Goal: Task Accomplishment & Management: Manage account settings

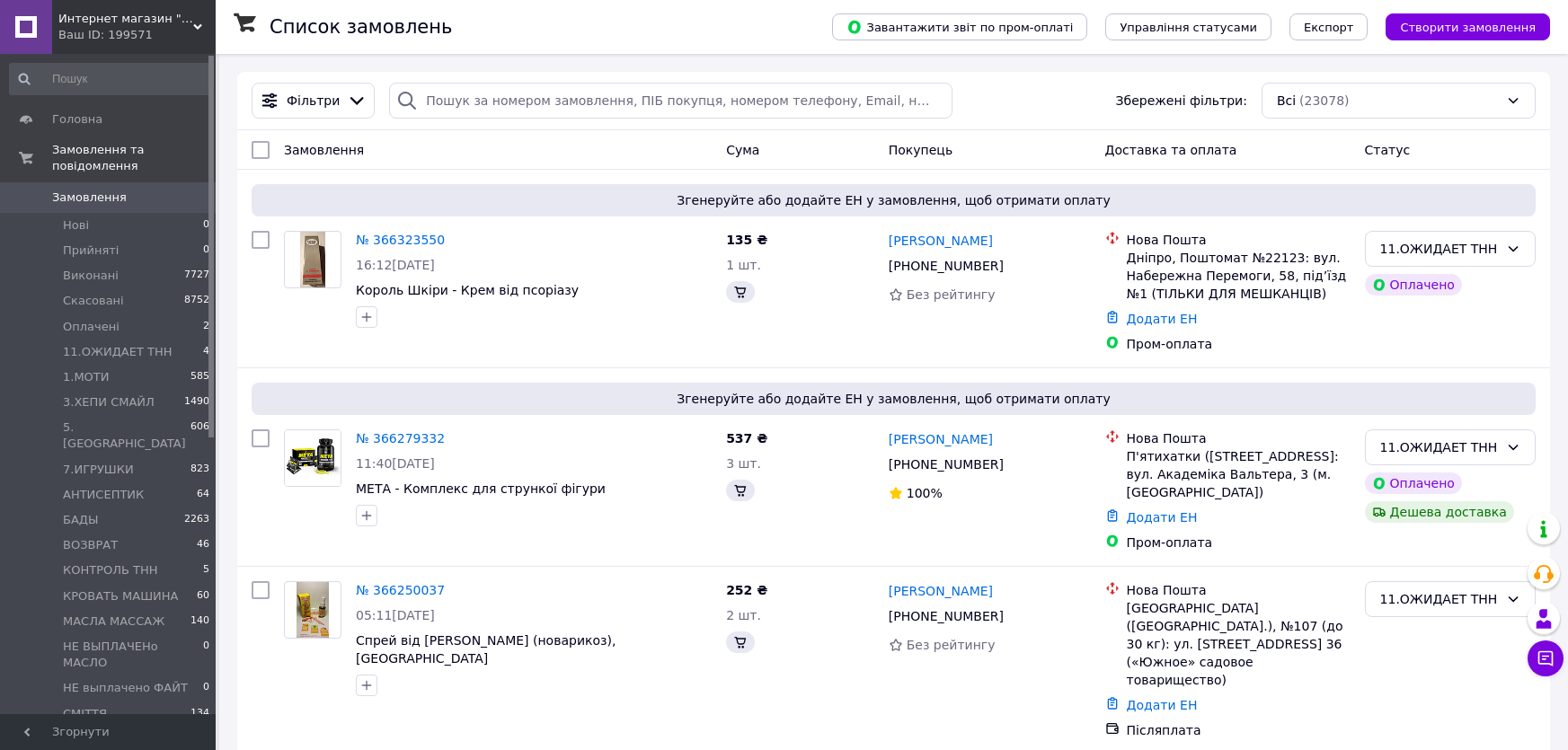
click at [185, 27] on div "Ваш ID: 199571" at bounding box center [137, 35] width 157 height 16
click at [0, 0] on link "Интернет-магазин "УкрФарм" - Официальный..." at bounding box center [0, 0] width 0 height 0
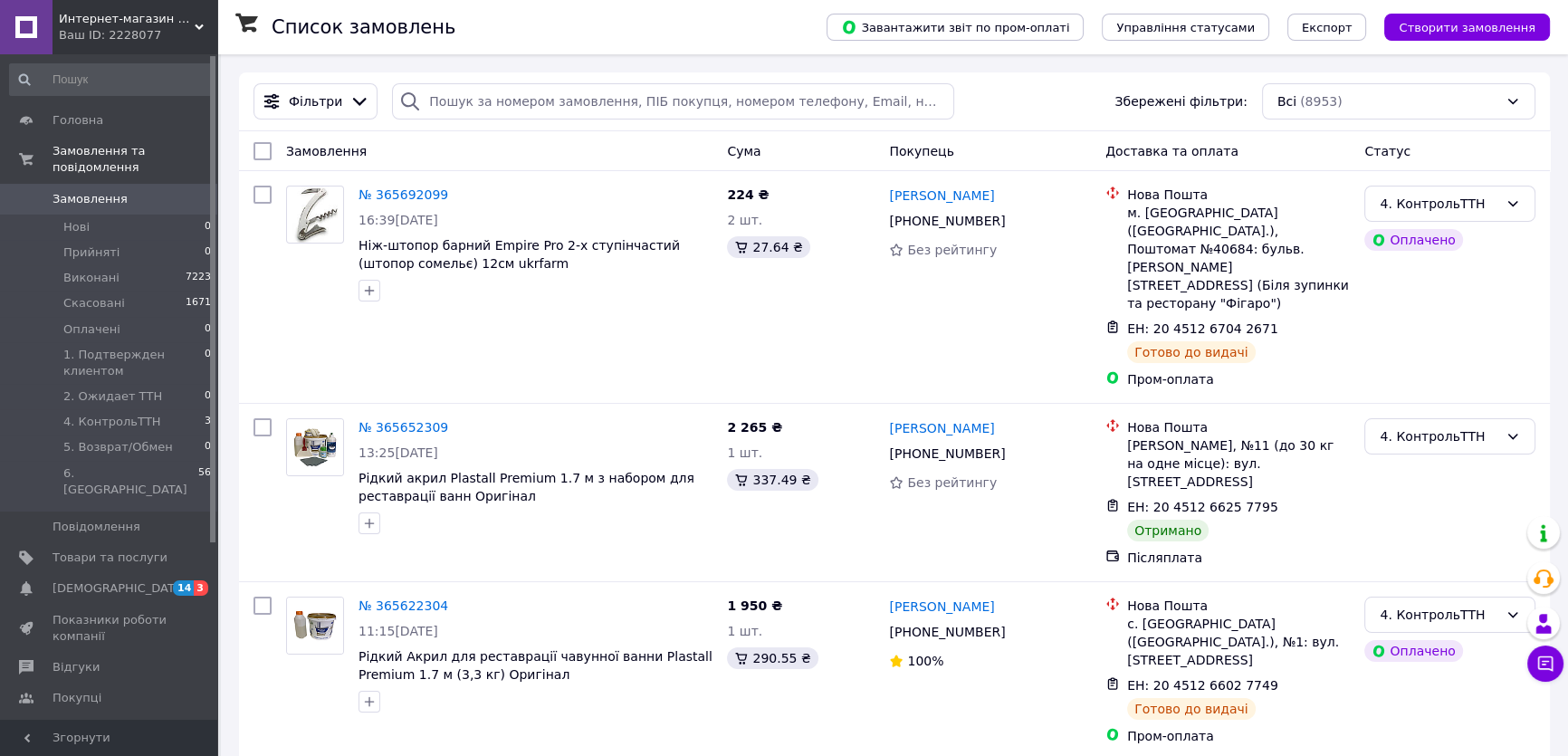
click at [129, 24] on span "Интернет-магазин "УкрФарм" - Официальный сайт в Украине оригинальных товаров дл…" at bounding box center [127, 18] width 136 height 16
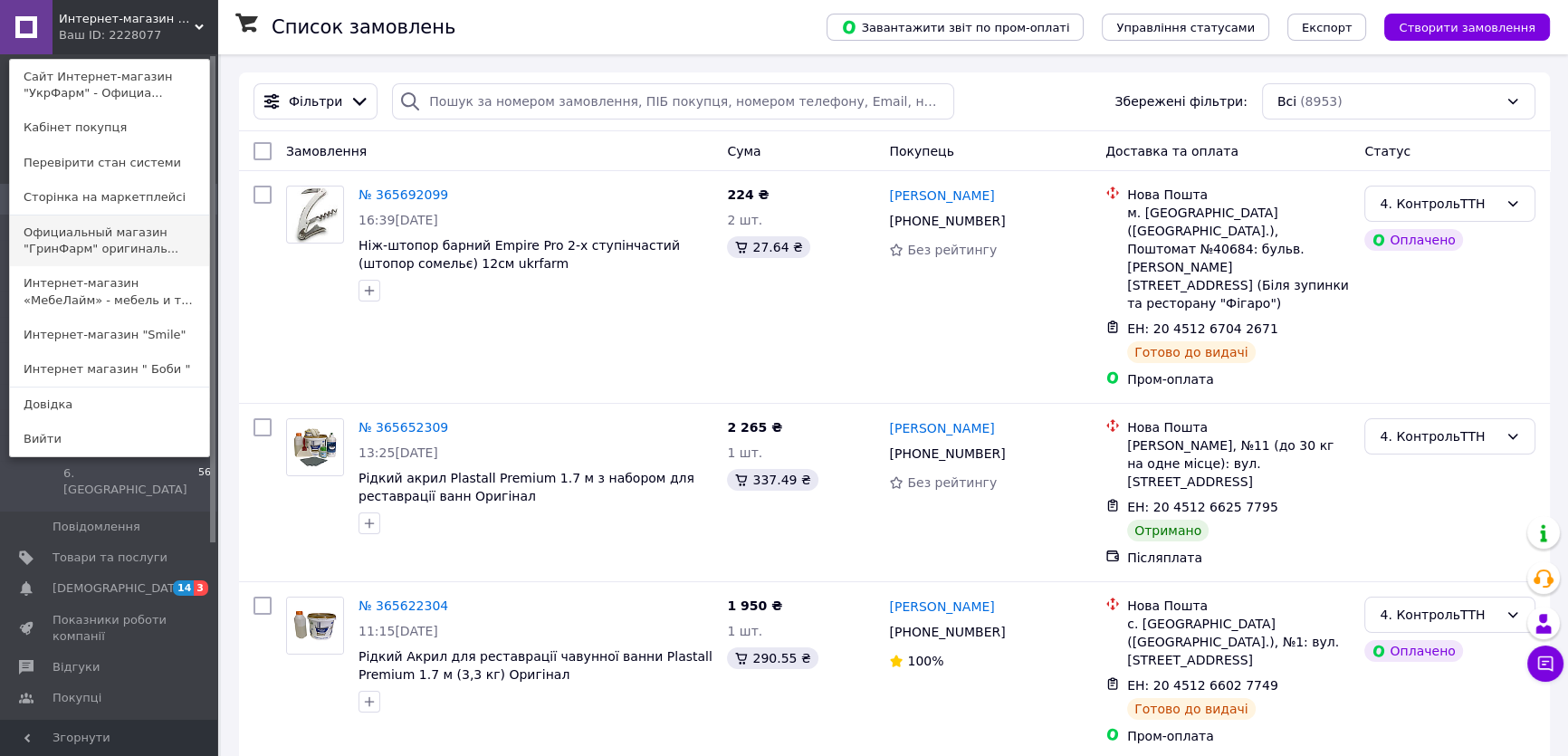
click at [157, 247] on link "Официальный магазин "ГринФарм" оригиналь..." at bounding box center [109, 240] width 199 height 50
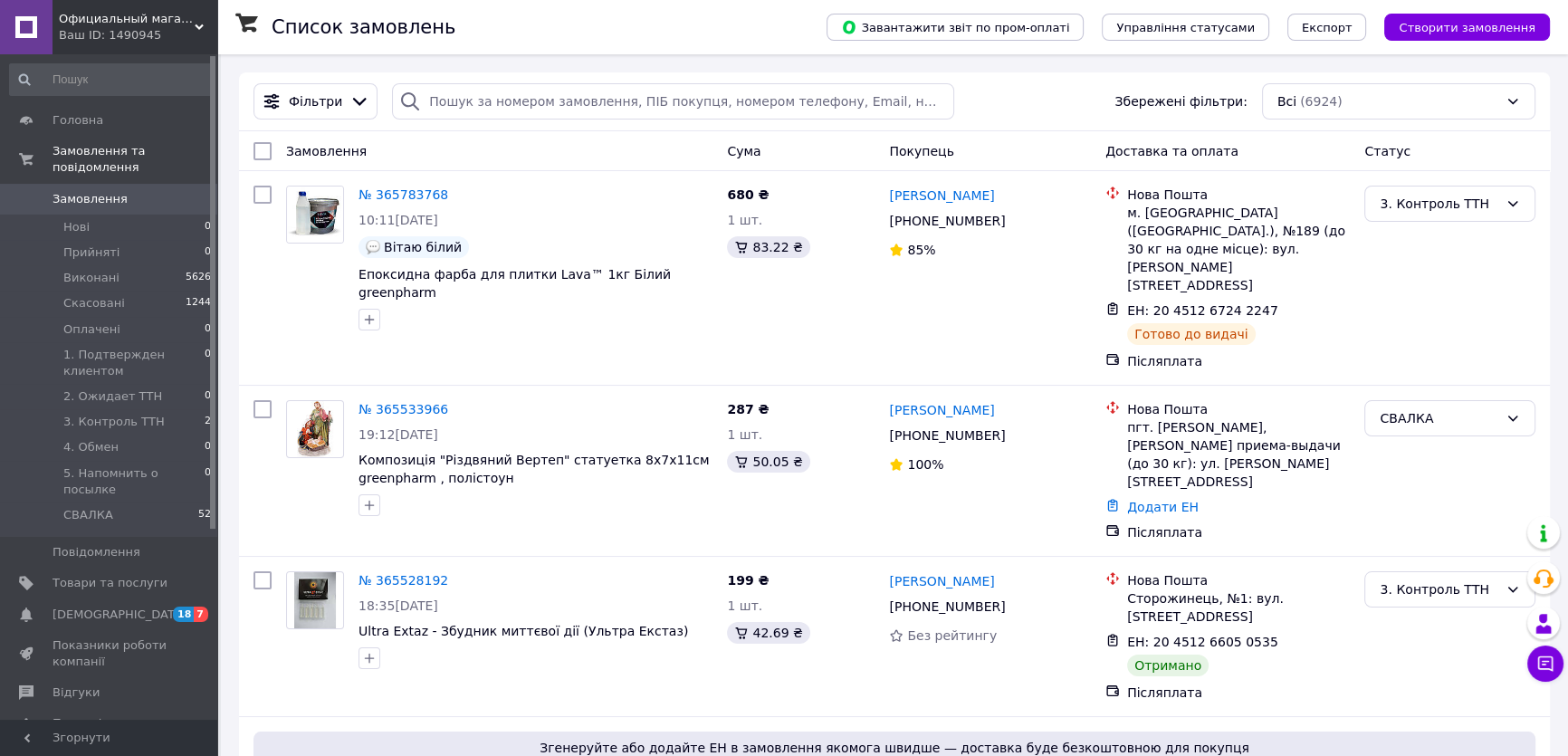
drag, startPoint x: 176, startPoint y: 25, endPoint x: 167, endPoint y: 82, distance: 57.7
click at [176, 25] on span "Официальный магазин "ГринФарм" оригинальные препараты для красоты и здоровья в …" at bounding box center [127, 18] width 136 height 16
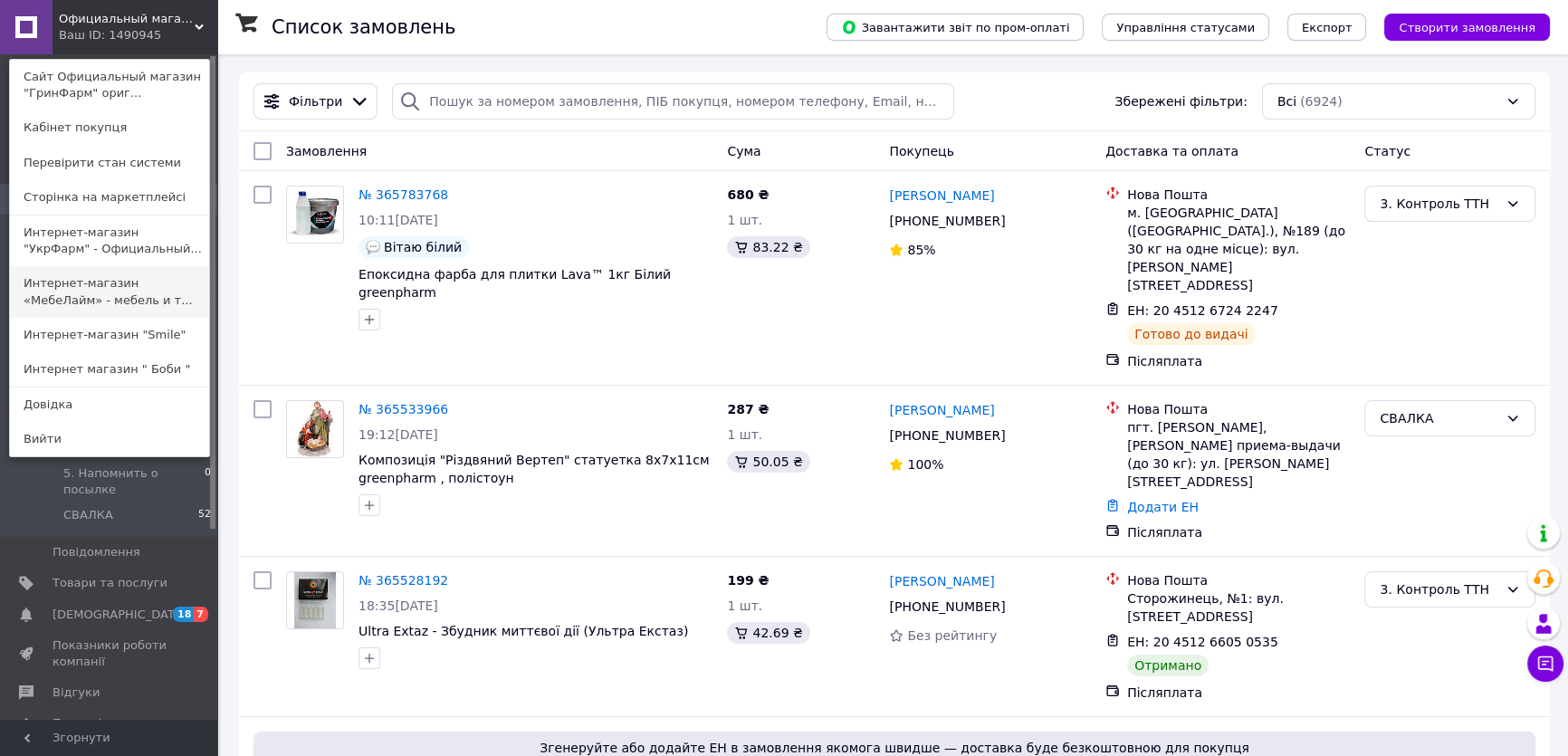
click at [150, 299] on link "Интернет-магазин «МебеЛайм» - мебель и т..." at bounding box center [109, 291] width 199 height 50
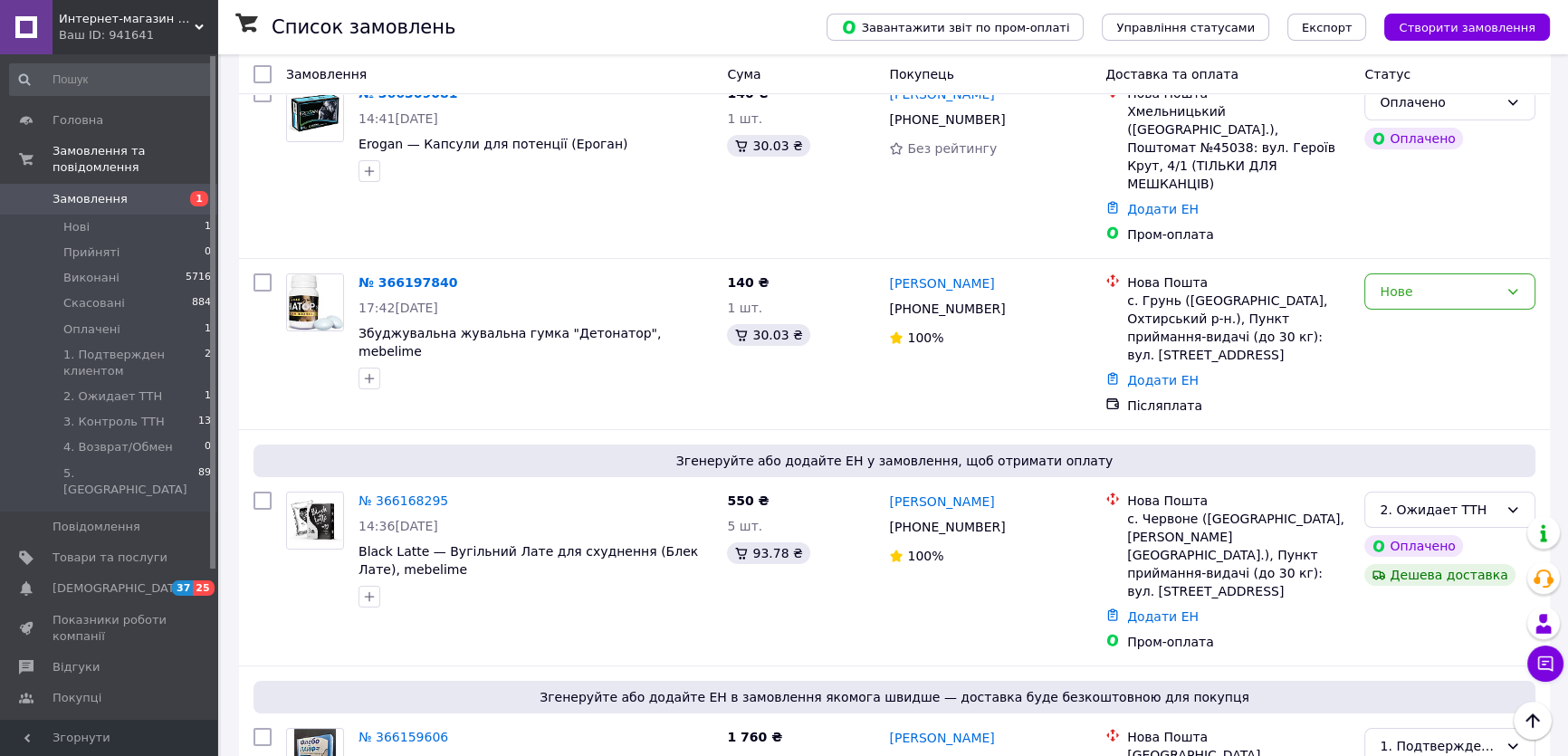
scroll to position [493, 0]
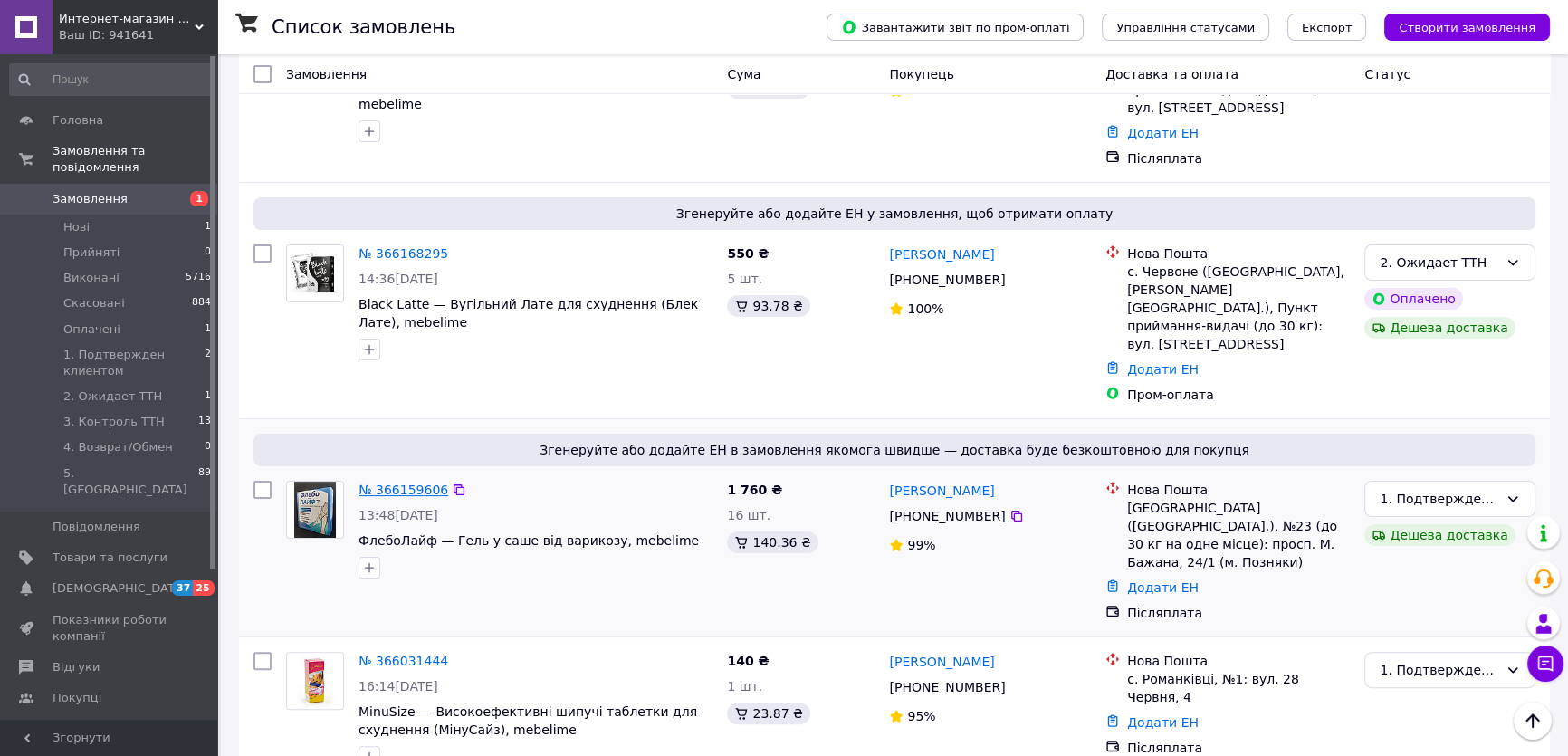
click at [407, 483] on link "№ 366159606" at bounding box center [404, 489] width 89 height 14
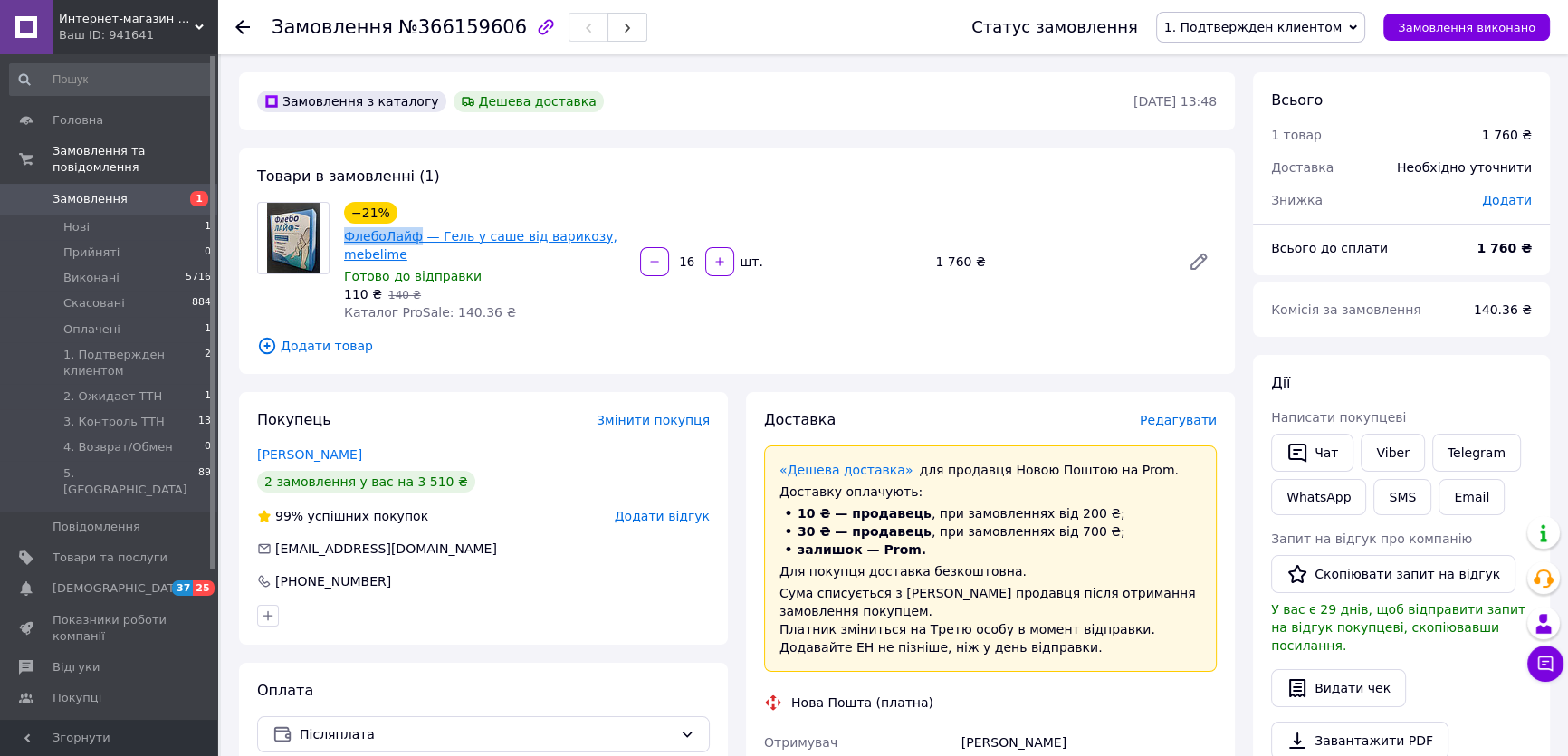
drag, startPoint x: 363, startPoint y: 231, endPoint x: 413, endPoint y: 236, distance: 50.2
click at [413, 236] on div "−21% ФлебоЛайф — Гель у саше від варикозу, mebelime Готово до відправки 110 ₴  …" at bounding box center [485, 261] width 296 height 127
copy link "ФлебоЛайф"
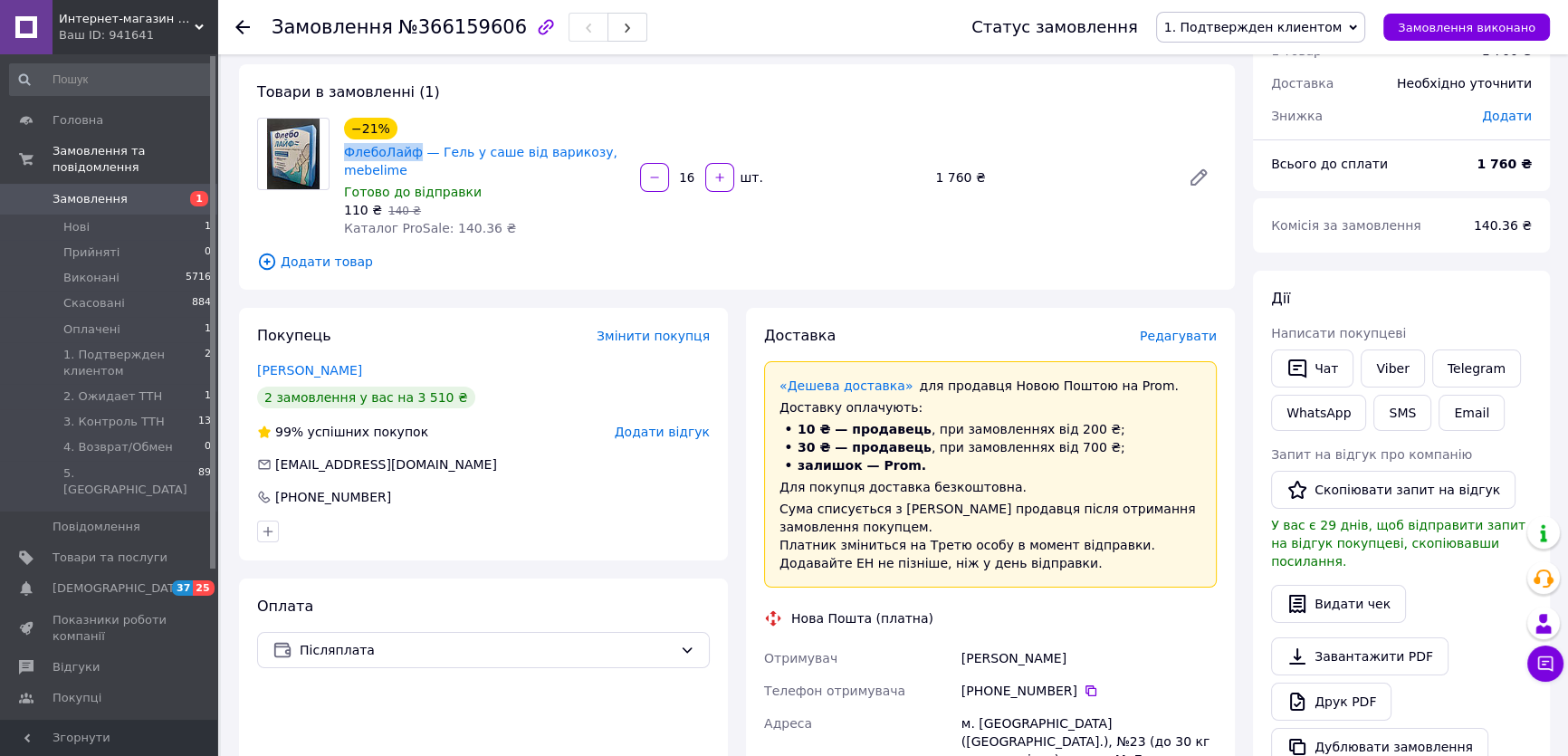
scroll to position [164, 0]
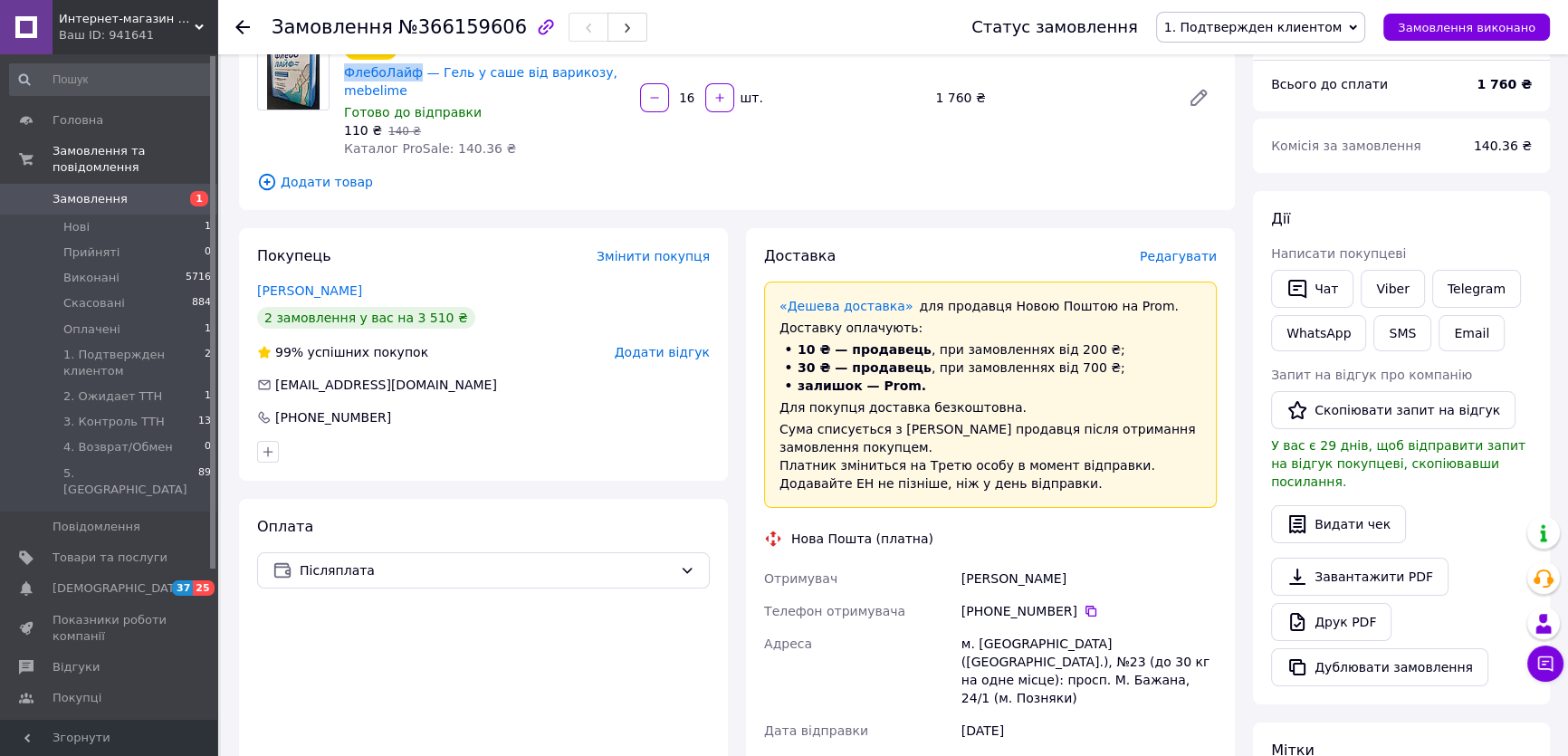
drag, startPoint x: 953, startPoint y: 584, endPoint x: 1083, endPoint y: 583, distance: 130.0
click at [1083, 583] on div "Отримувач Вабищевич Анна Телефон отримувача +380 66 943 97 48   Адреса м. Київ …" at bounding box center [990, 736] width 460 height 348
copy div "Отримувач Вабищевич Анна"
drag, startPoint x: 1071, startPoint y: 615, endPoint x: 984, endPoint y: 613, distance: 87.0
click at [984, 613] on div "+380 66 943 97 48" at bounding box center [1089, 610] width 255 height 18
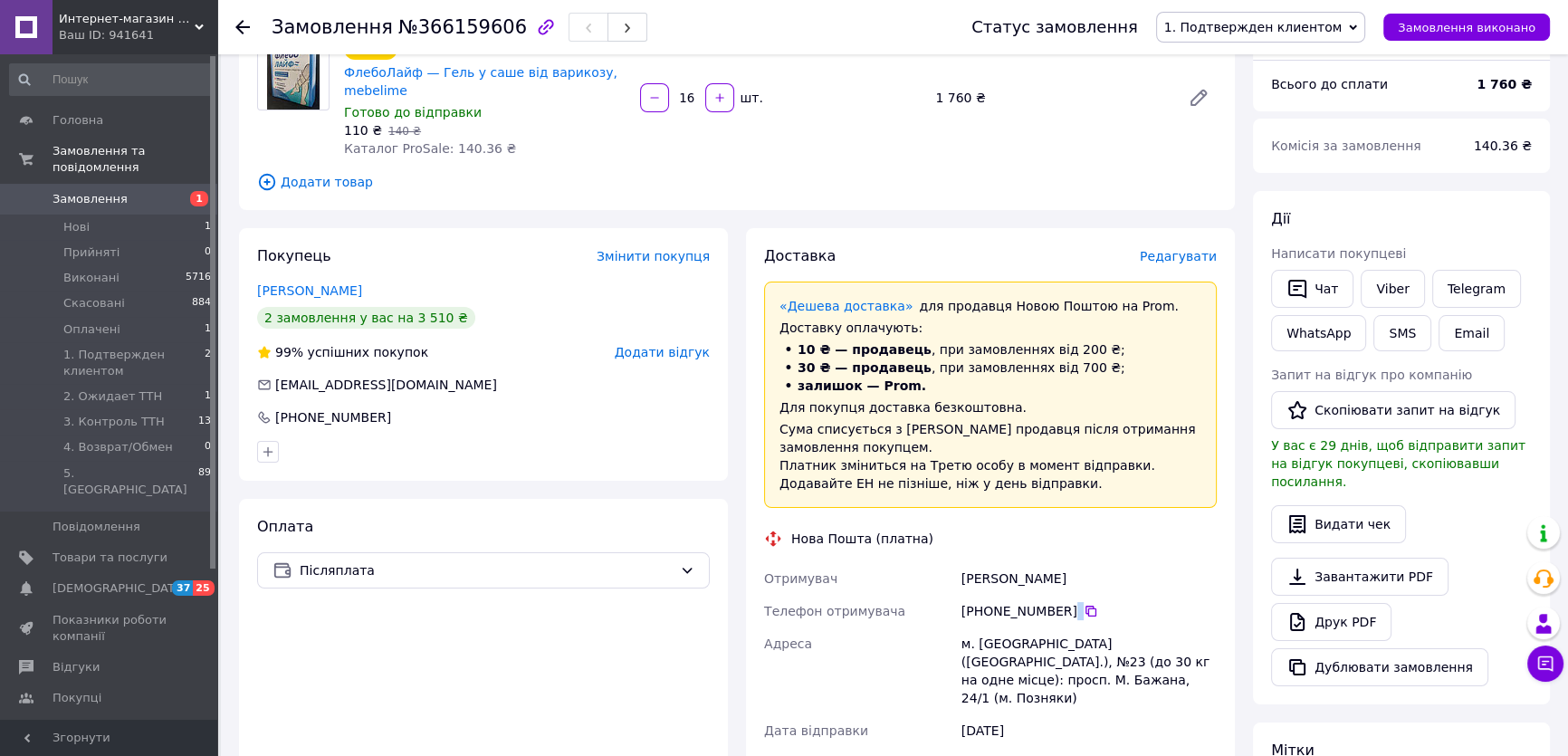
drag, startPoint x: 981, startPoint y: 609, endPoint x: 1068, endPoint y: 607, distance: 87.0
click at [1068, 607] on div "+380 66 943 97 48" at bounding box center [1089, 610] width 255 height 18
copy div "0 66 943 97 48"
click at [987, 647] on div "м. Київ (Київська обл.), №23 (до 30 кг на одне місце): просп. М. Бажана, 24/1 (…" at bounding box center [1089, 670] width 263 height 87
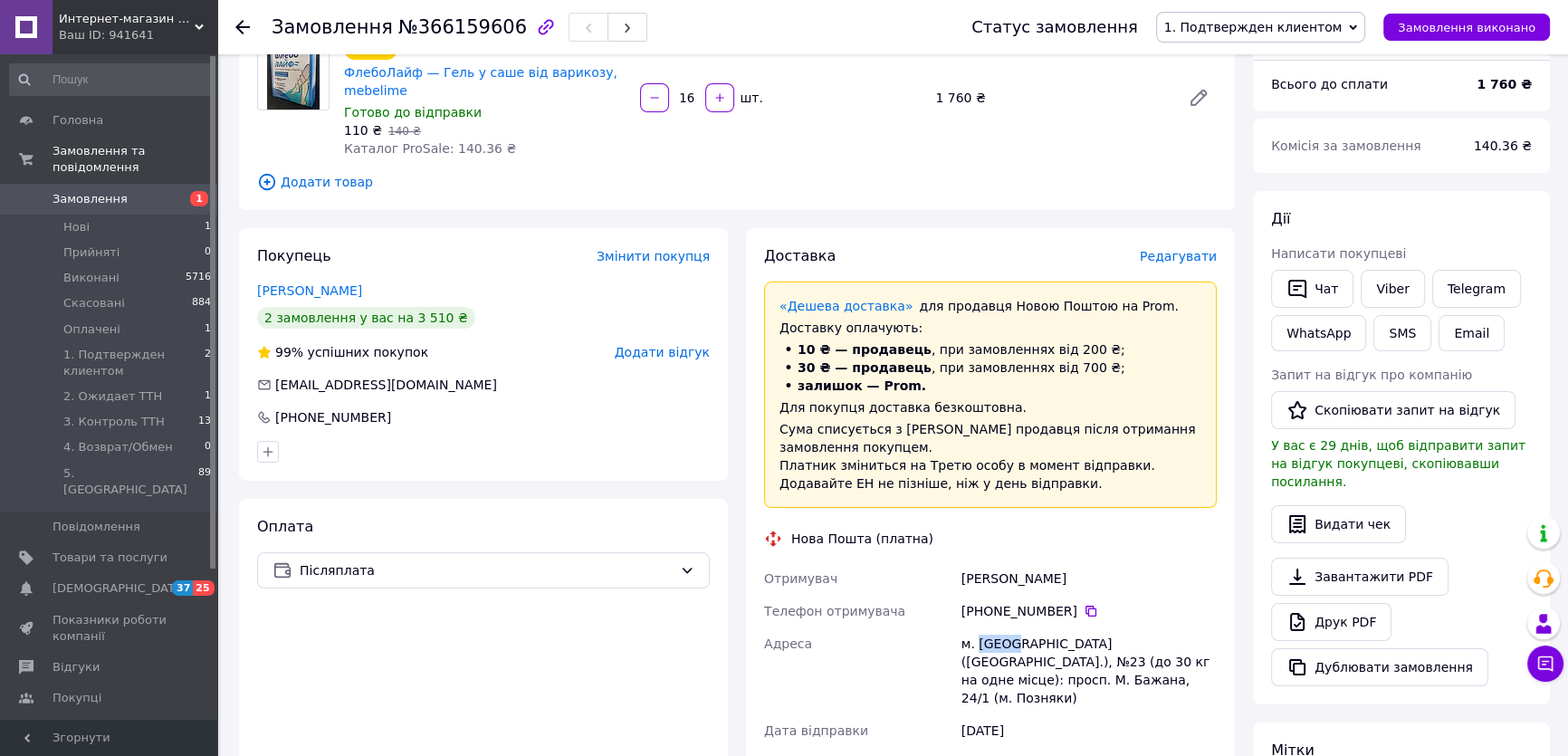
copy div "Київ"
click at [1279, 10] on div "Статус замовлення 1. Подтвержден клиентом Прийнято Виконано Скасовано Оплачено …" at bounding box center [1242, 27] width 615 height 54
click at [1281, 16] on span "1. Подтвержден клиентом" at bounding box center [1260, 27] width 210 height 30
click at [1238, 164] on li "2. Ожидает ТТН" at bounding box center [1260, 171] width 208 height 28
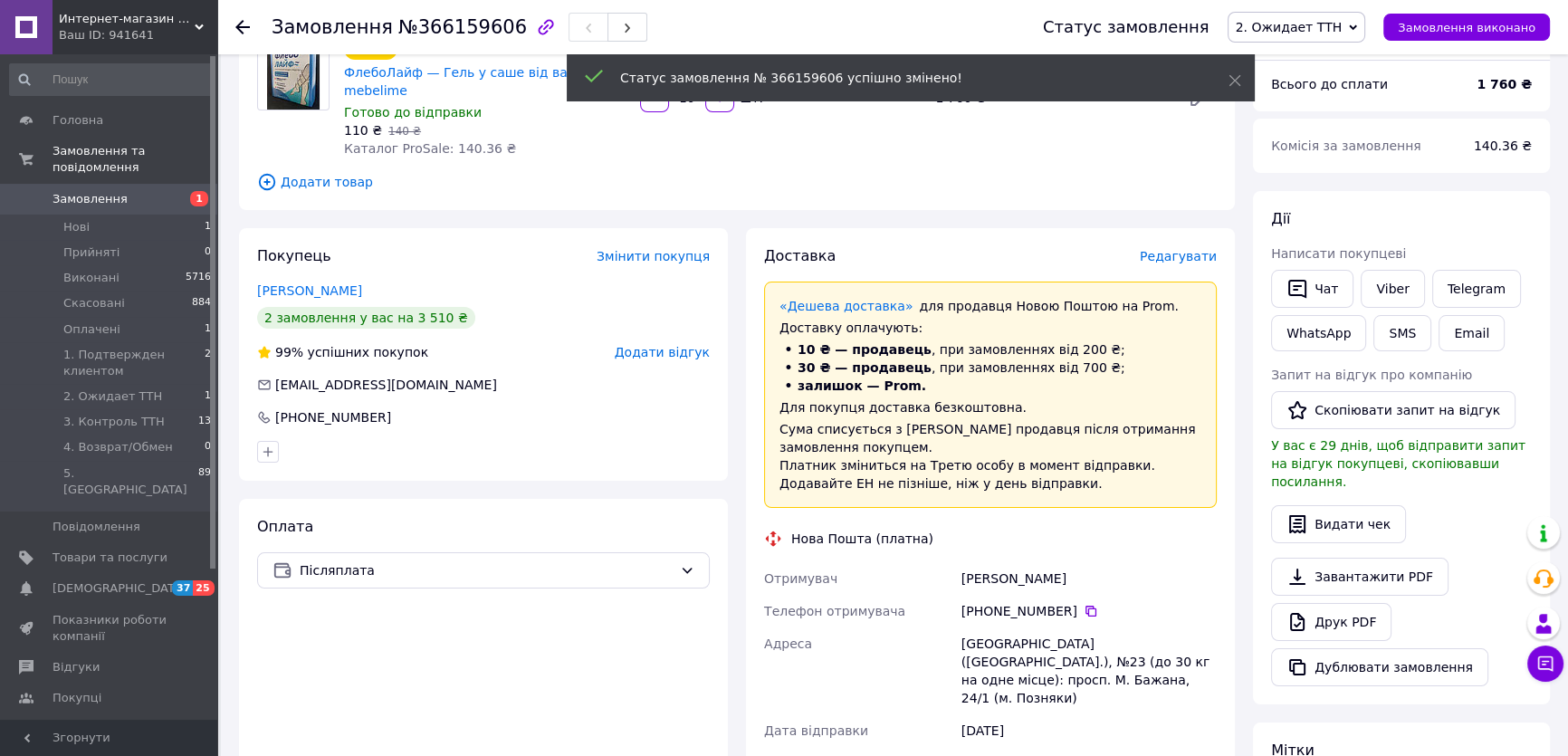
scroll to position [328, 0]
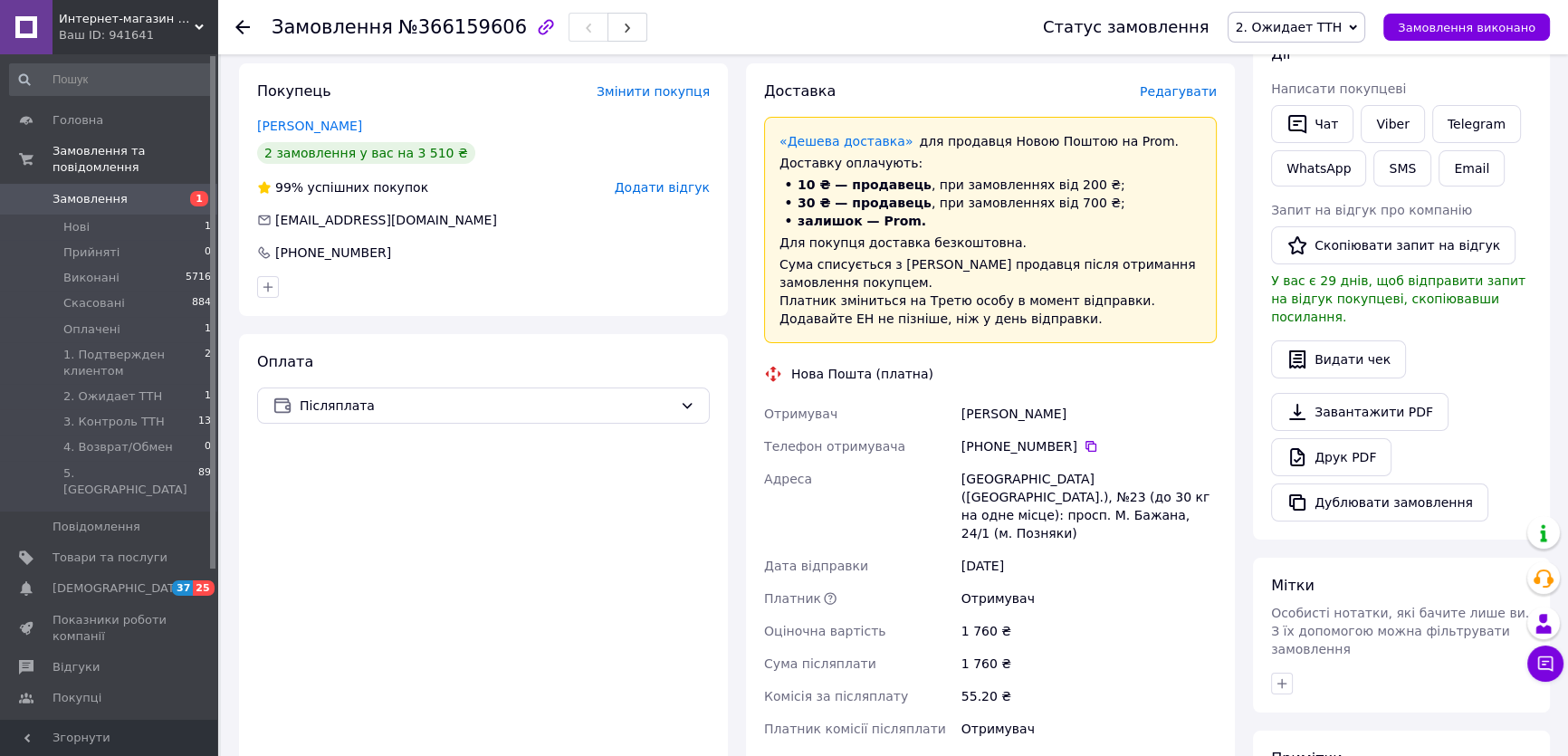
click at [142, 191] on span "Замовлення" at bounding box center [109, 199] width 115 height 16
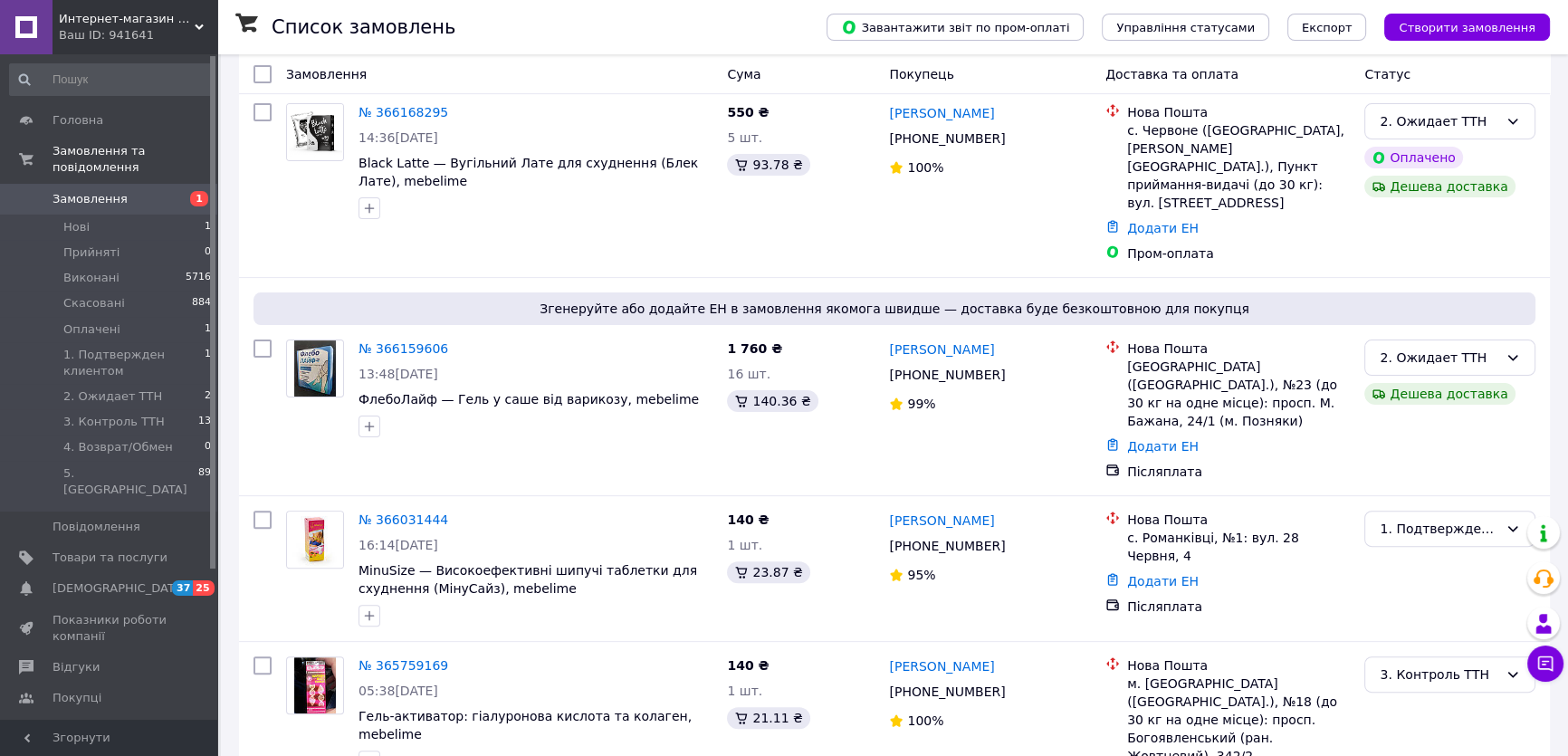
scroll to position [673, 0]
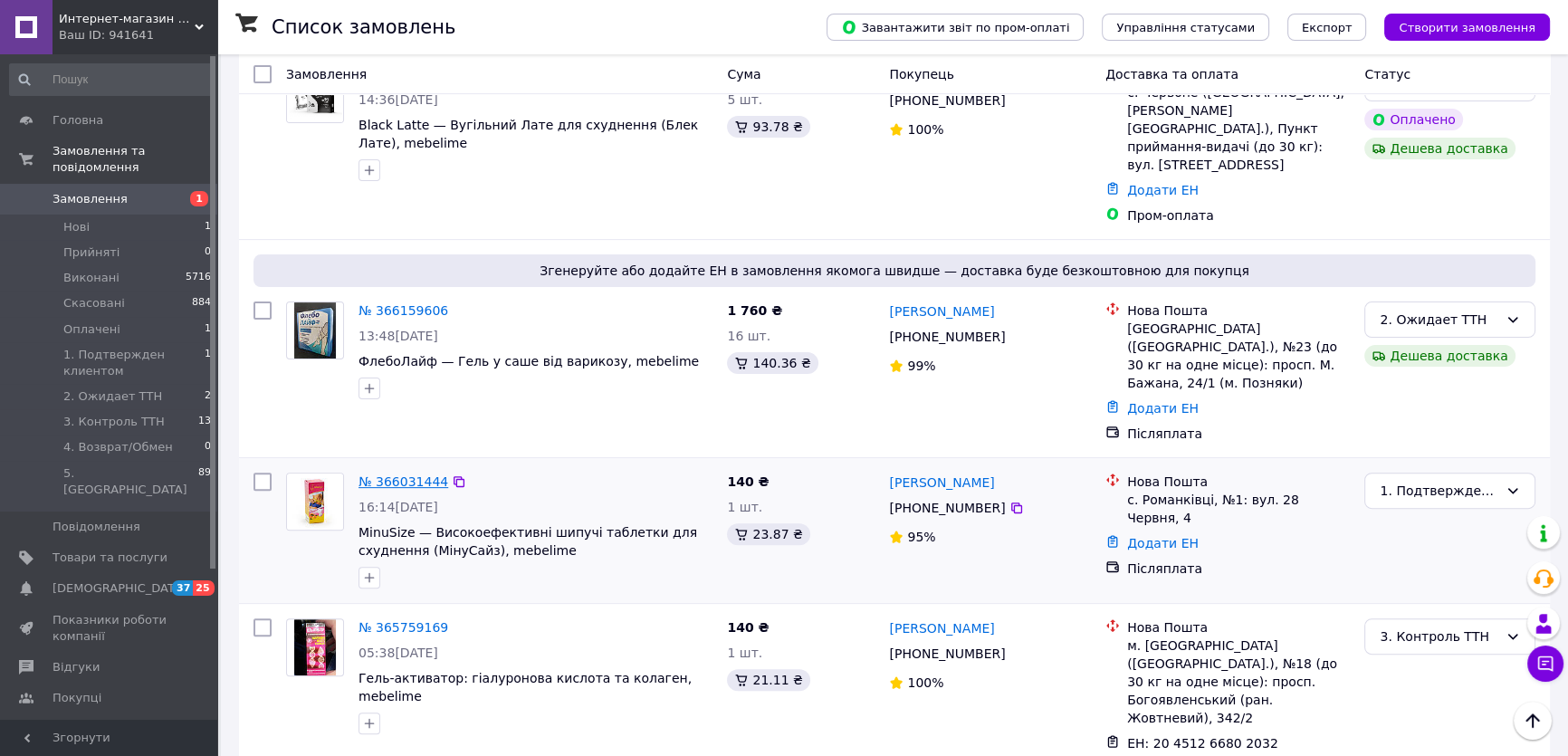
click at [398, 474] on link "№ 366031444" at bounding box center [404, 481] width 89 height 14
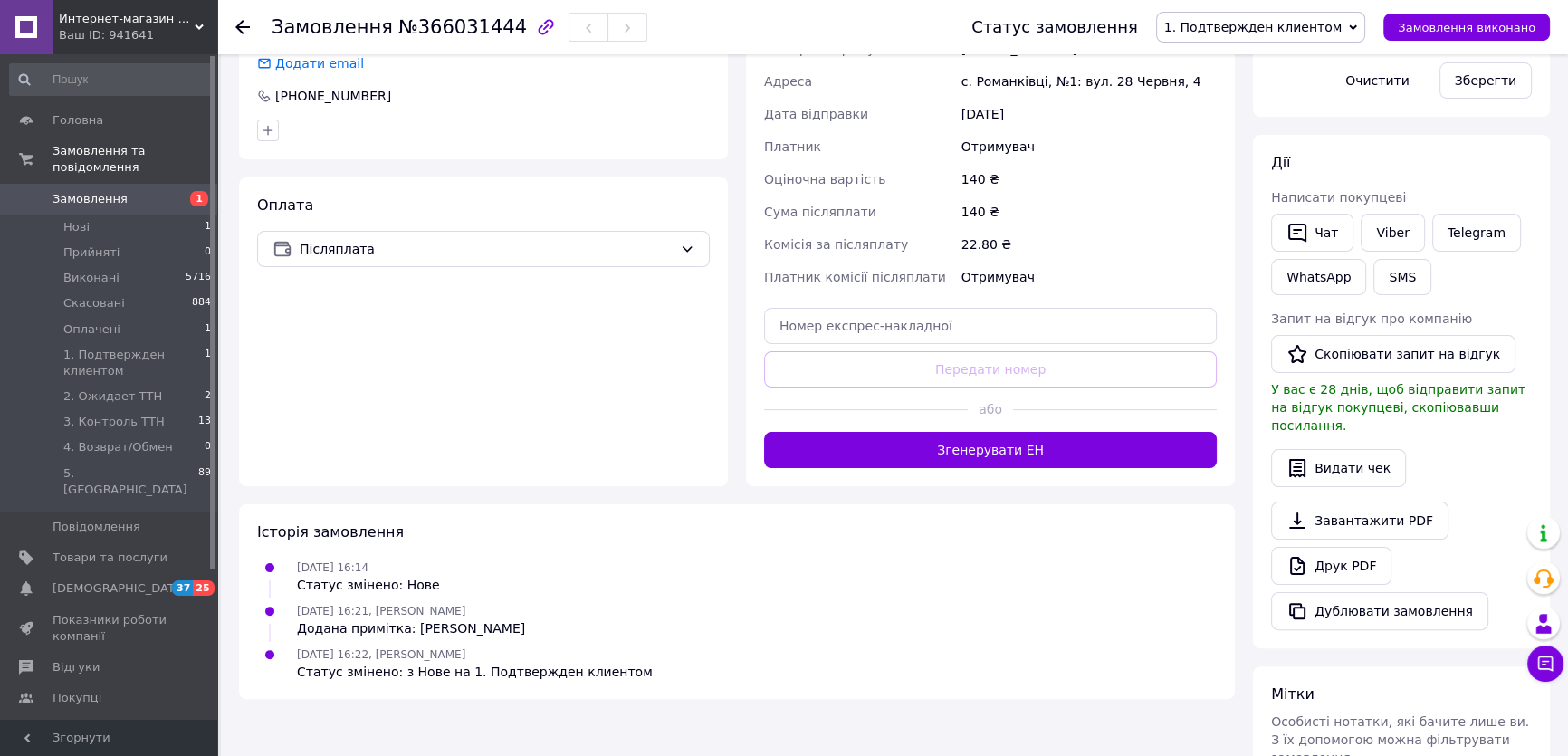
scroll to position [193, 0]
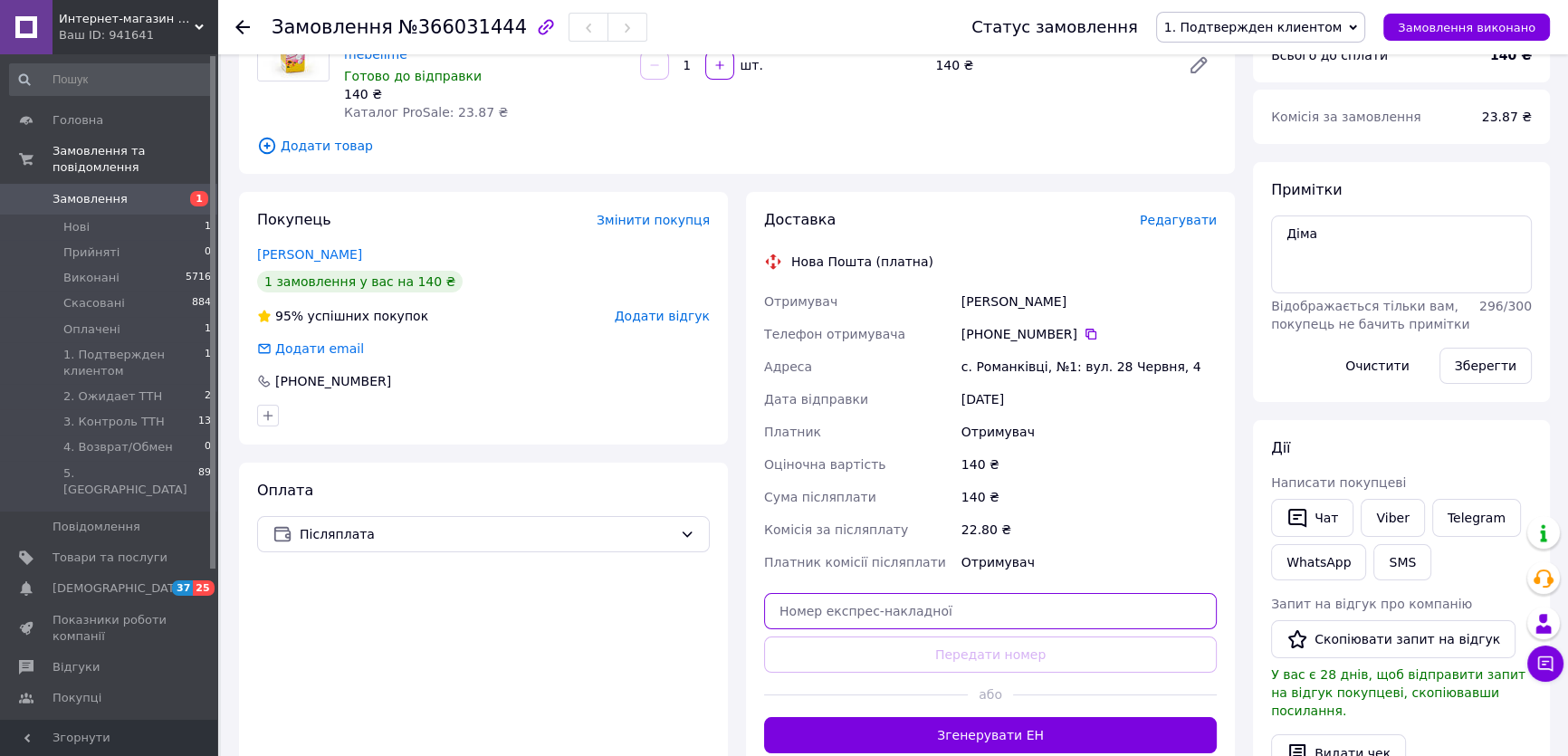
click at [878, 606] on input "text" at bounding box center [991, 611] width 453 height 36
paste input "20451268408045"
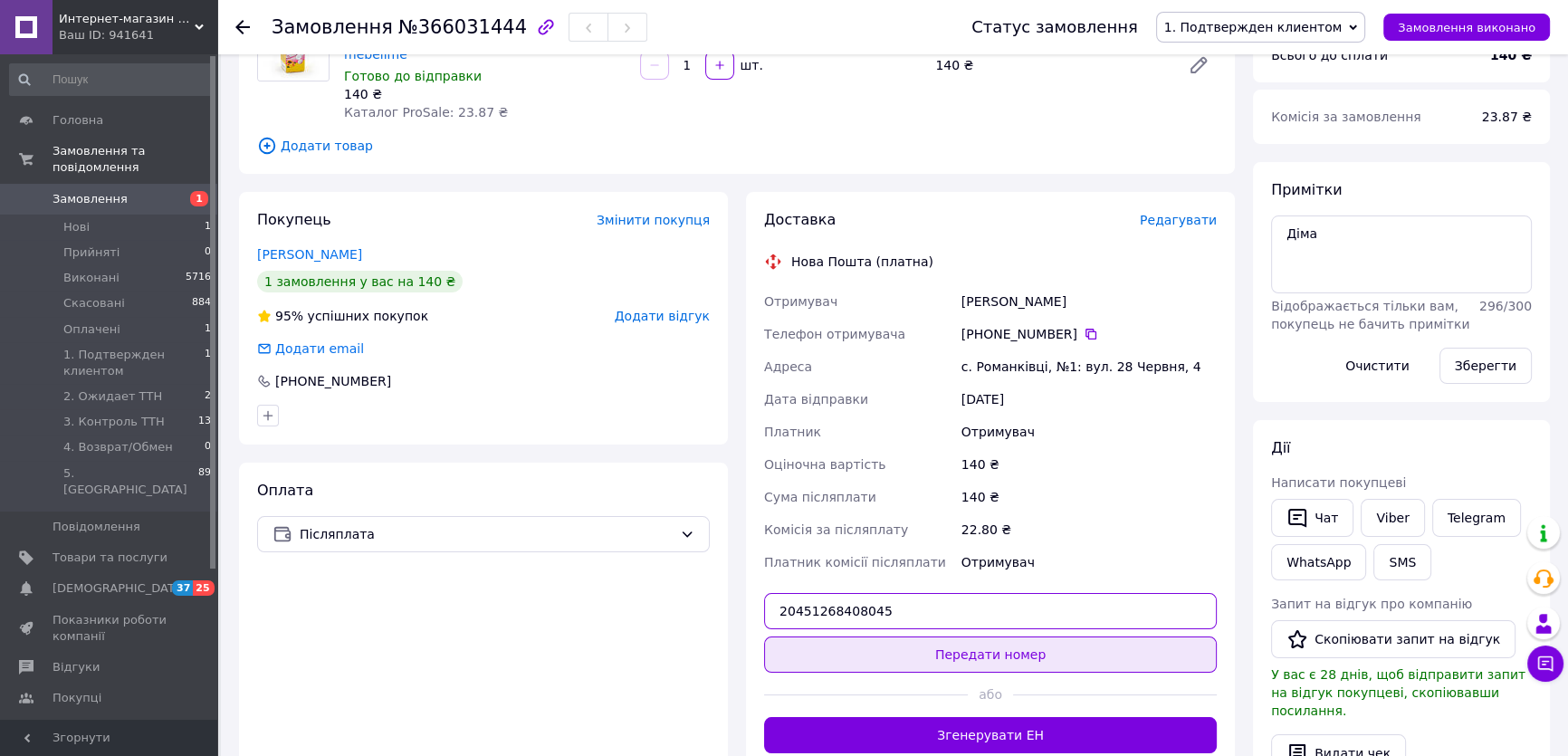
type input "20451268408045"
click at [954, 645] on button "Передати номер" at bounding box center [991, 655] width 453 height 36
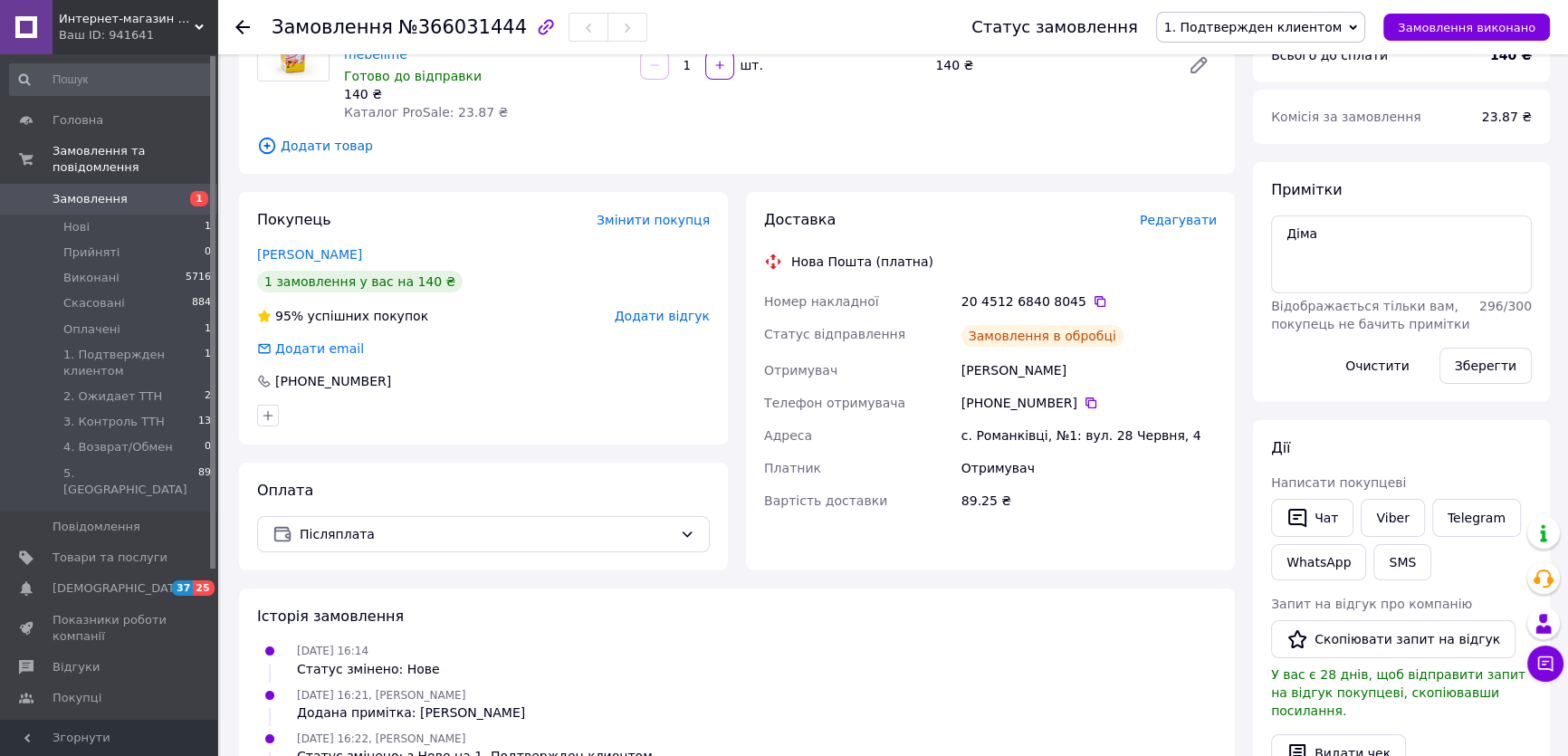
click at [1330, 25] on span "1. Подтвержден клиентом" at bounding box center [1253, 27] width 178 height 14
click at [1259, 199] on li "3. Контроль ТТН" at bounding box center [1260, 199] width 208 height 28
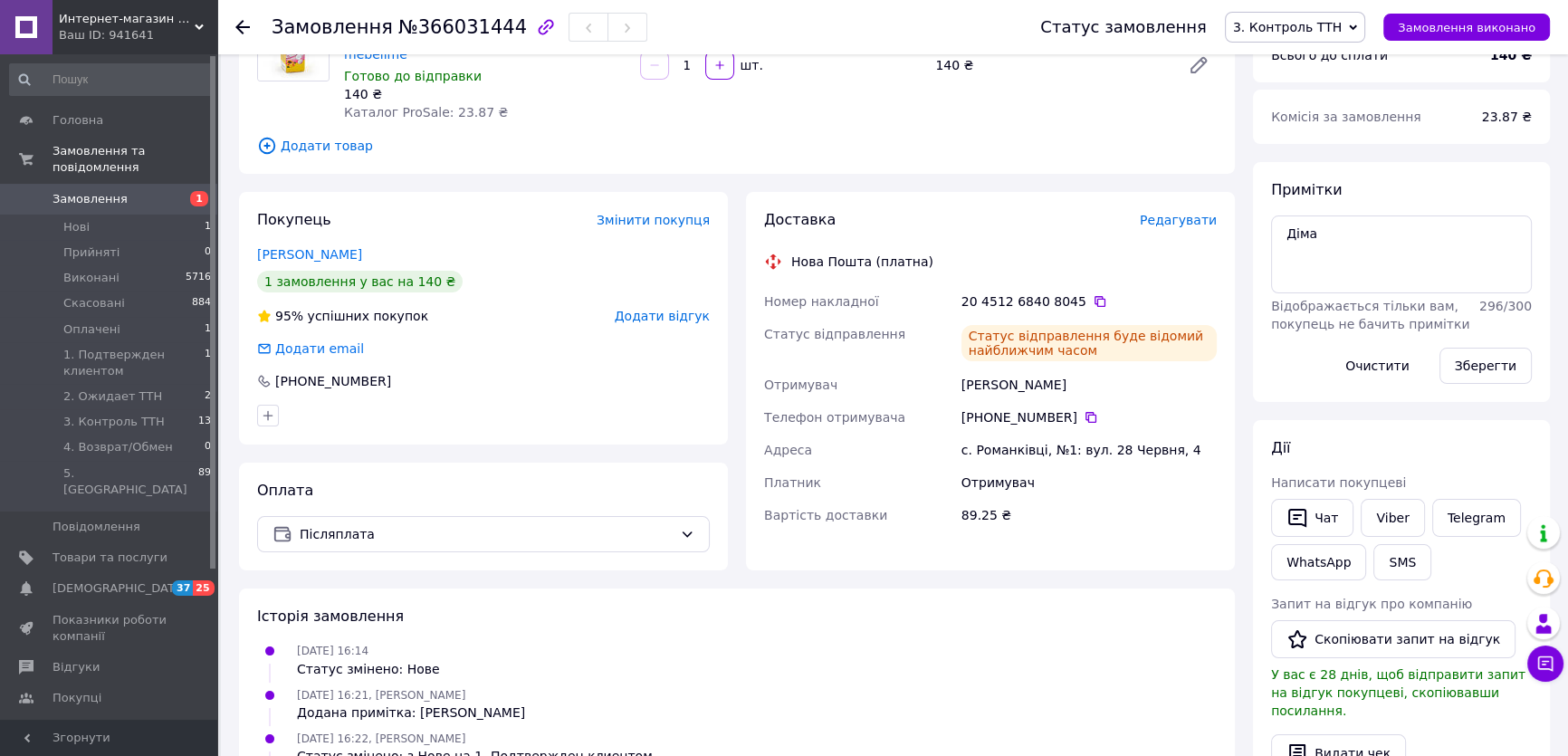
click at [204, 10] on div "Интернет-магазин «МебеЛайм» - мебель и товары для дома по Дропшиппингу Ваш ID: …" at bounding box center [134, 27] width 165 height 54
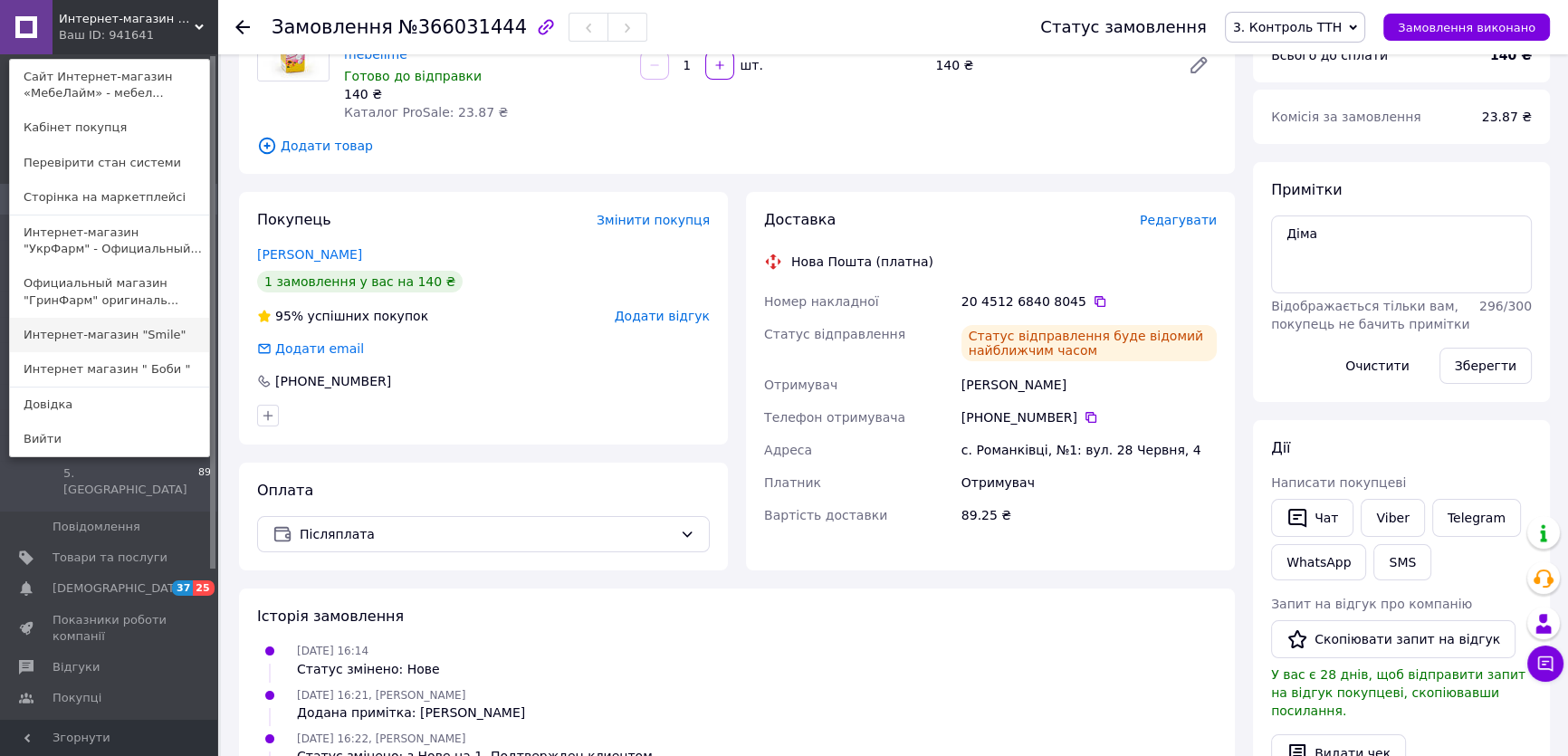
click at [159, 337] on link "Интернет-магазин "Smile"" at bounding box center [109, 335] width 199 height 34
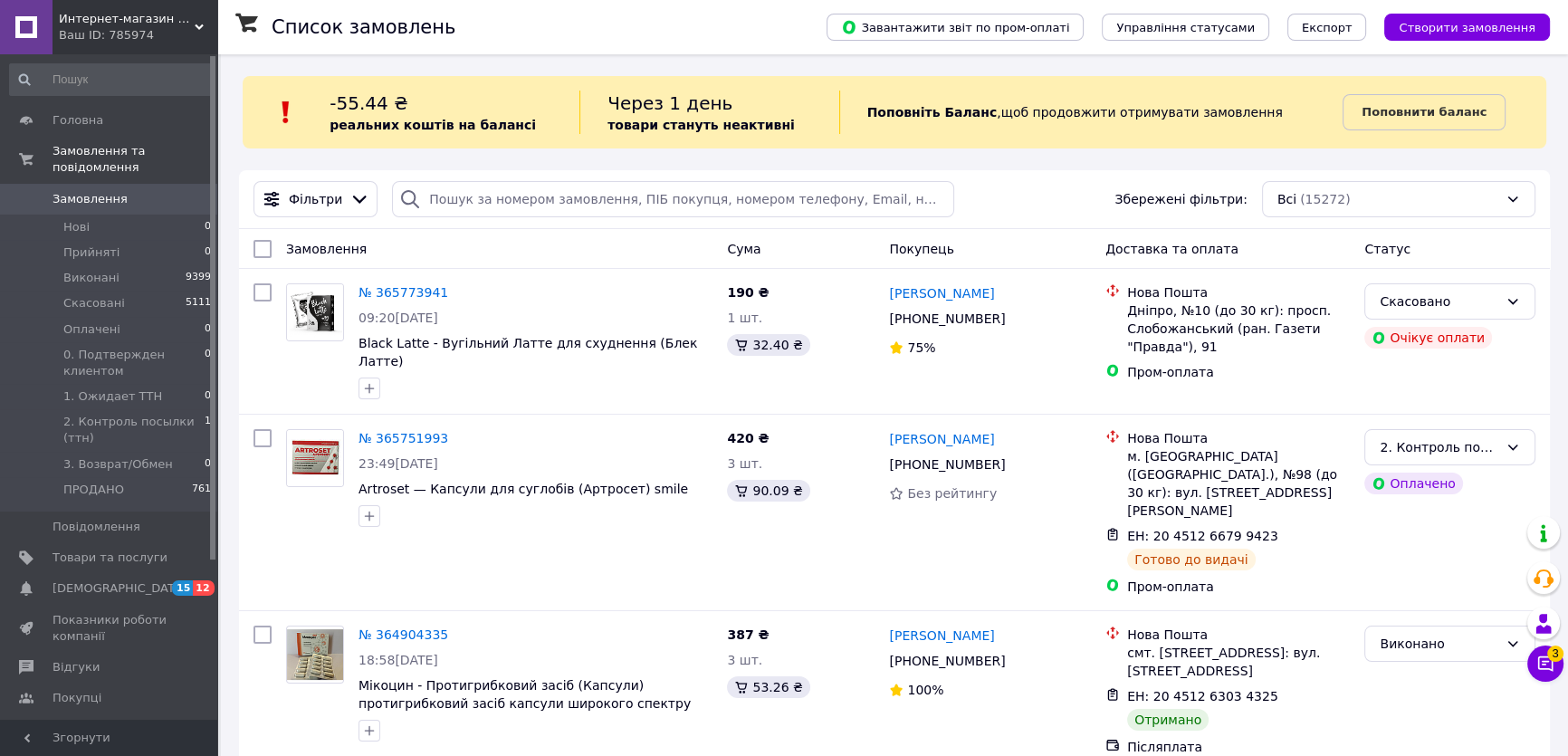
click at [1541, 660] on icon at bounding box center [1545, 664] width 18 height 18
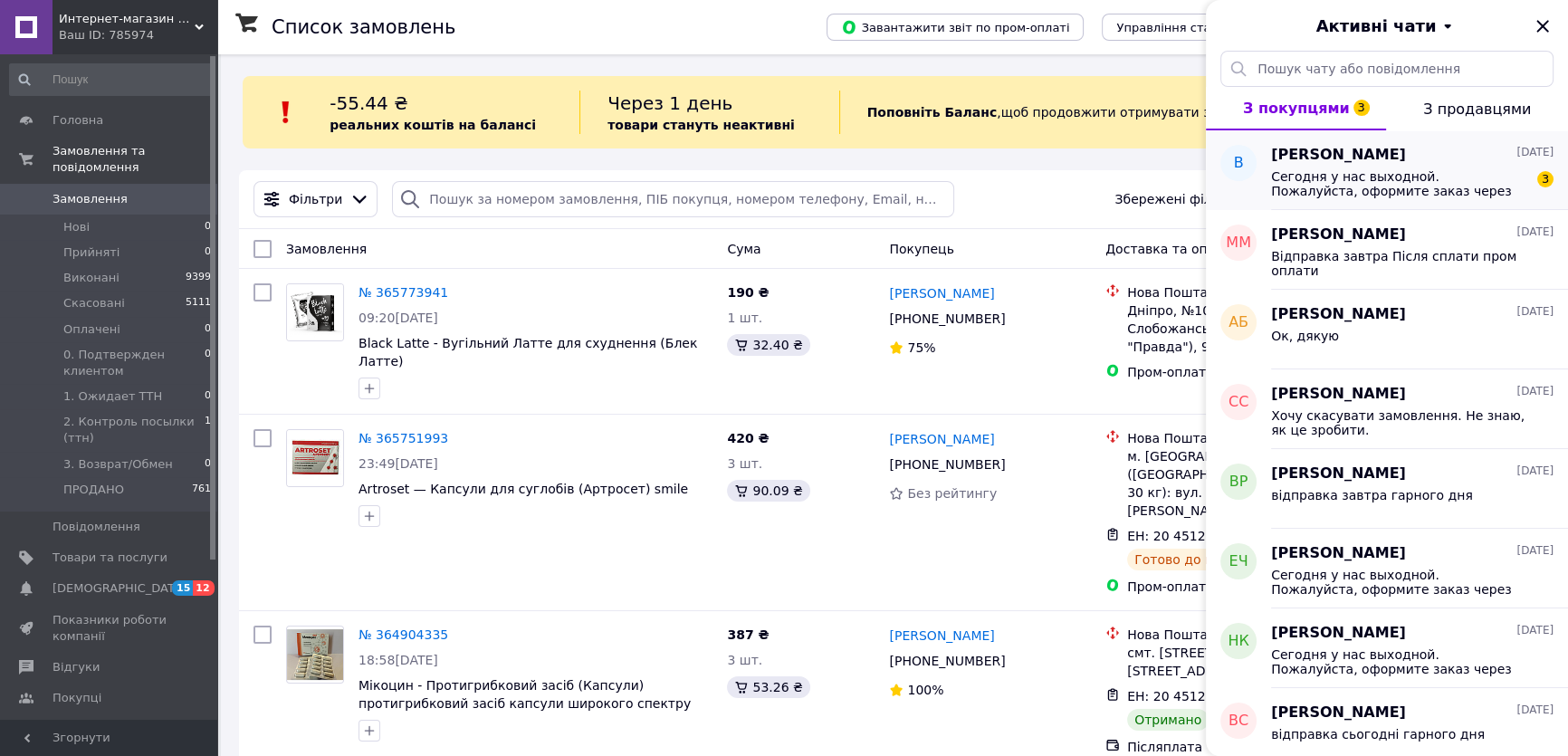
click at [1354, 180] on span "Сегодня у нас выходной. Пожалуйста, оформите заказ через корзину. Завтра наши м…" at bounding box center [1399, 184] width 257 height 29
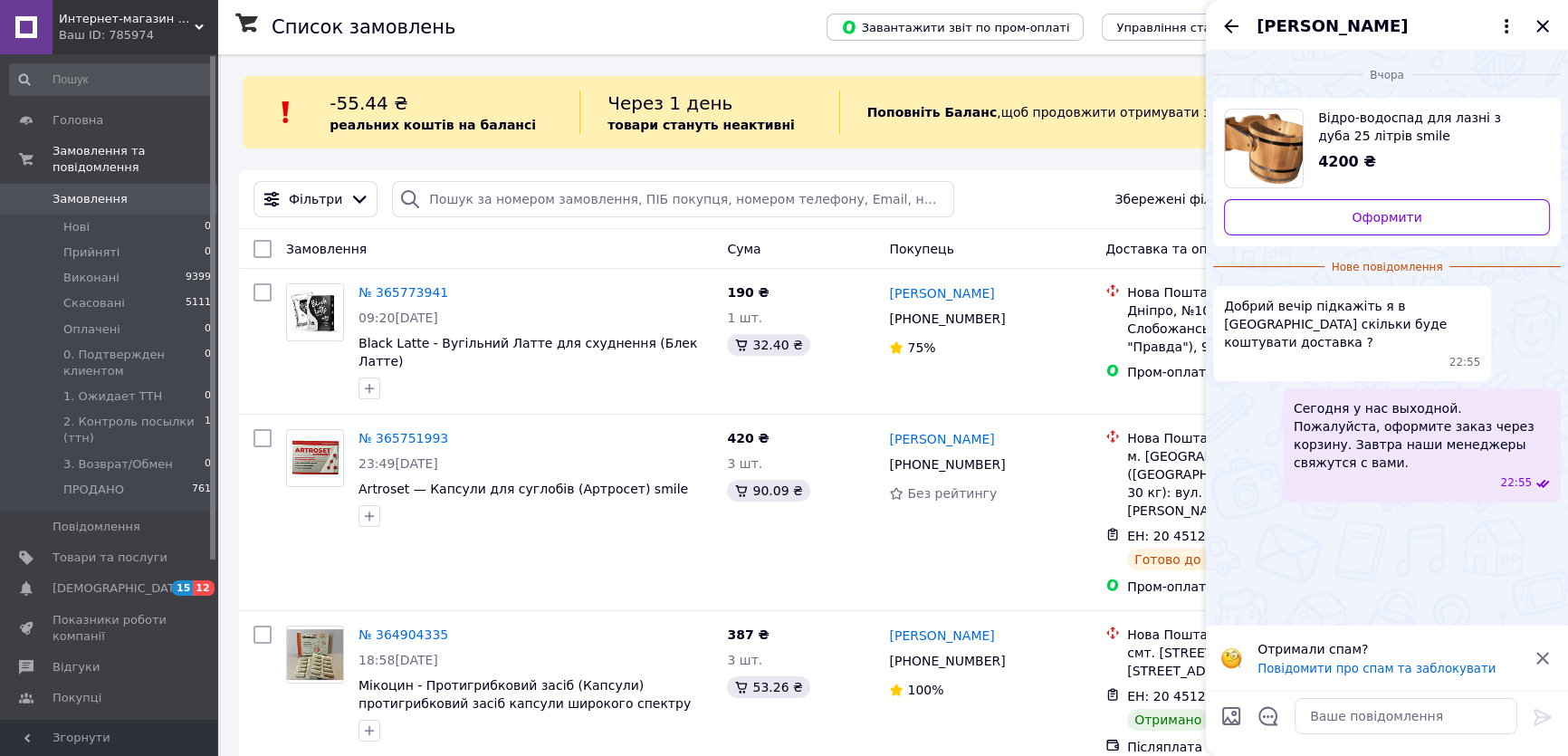
click at [162, 30] on div "Ваш ID: 785974" at bounding box center [138, 35] width 158 height 16
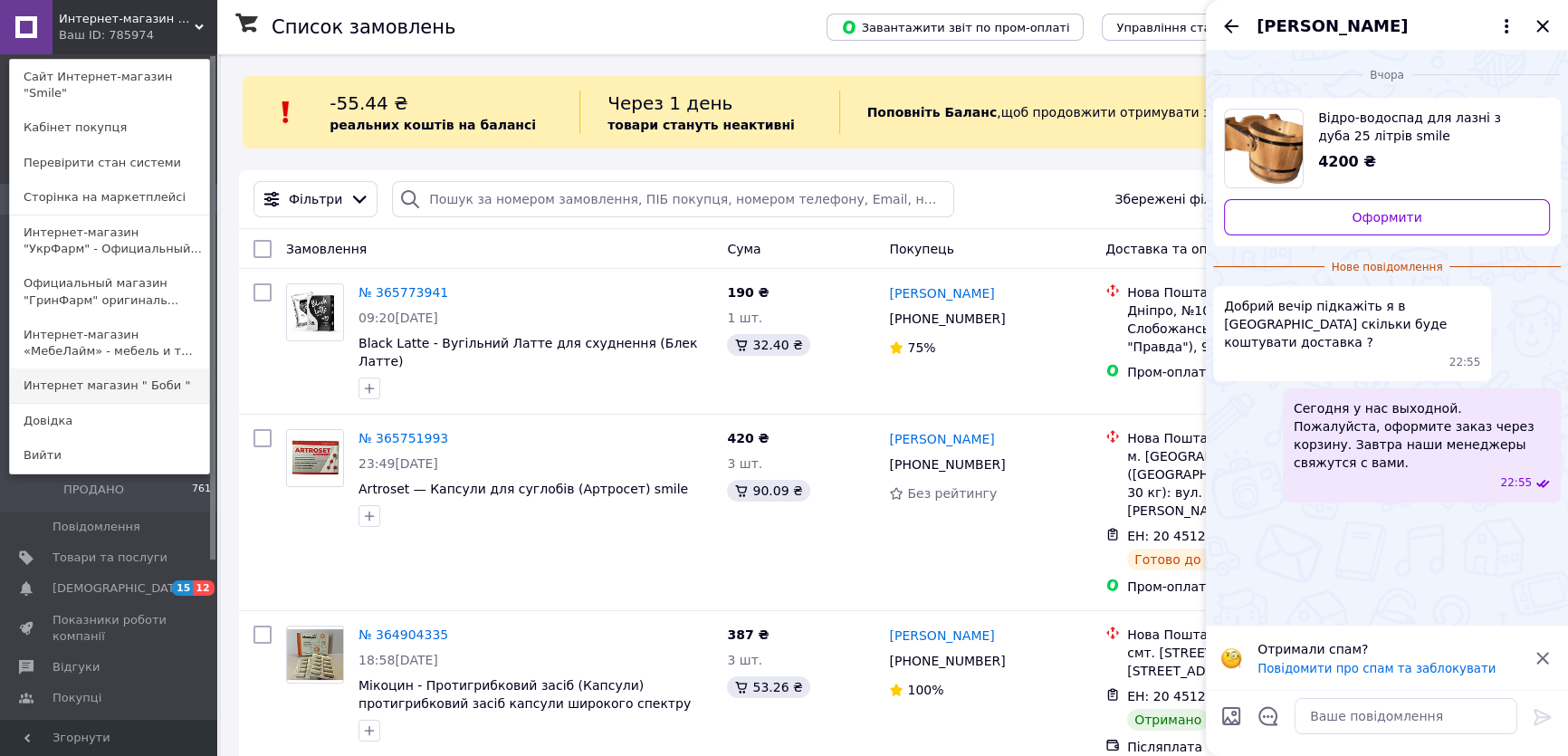
click at [140, 368] on link "Интернет магазин " Боби "" at bounding box center [109, 386] width 199 height 34
